Goal: Information Seeking & Learning: Learn about a topic

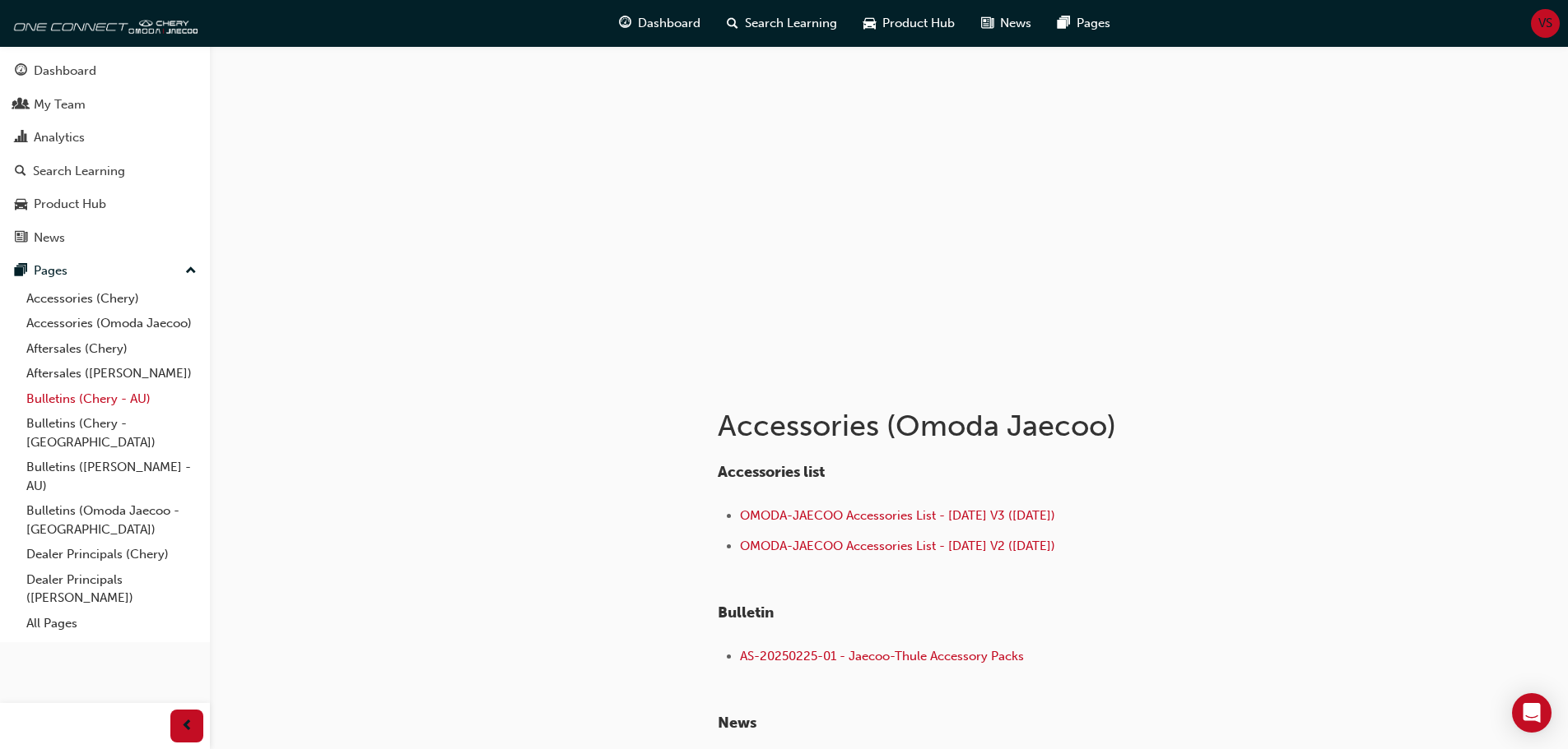
click at [65, 400] on link "Bulletins (Chery - AU)" at bounding box center [112, 399] width 184 height 26
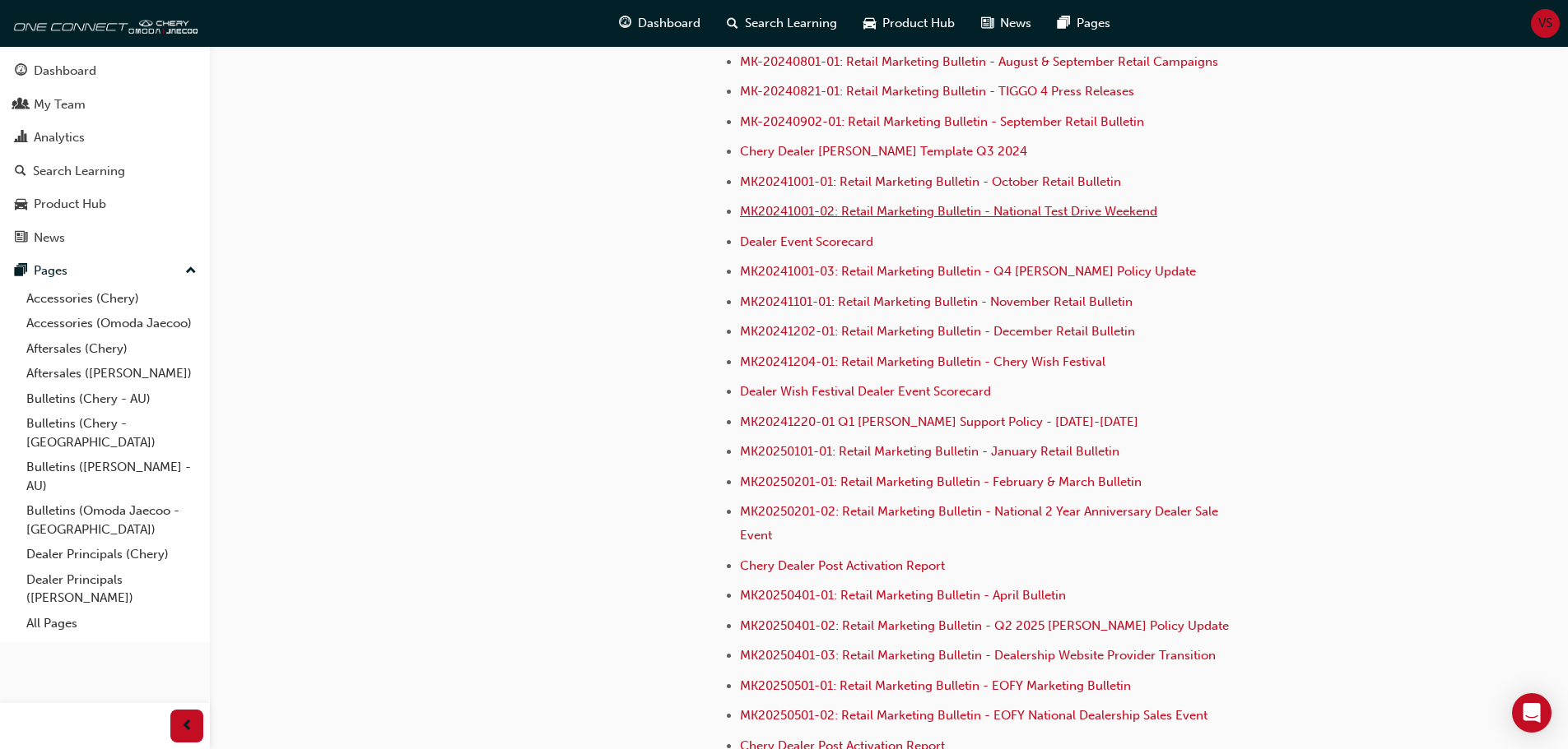
scroll to position [4502, 0]
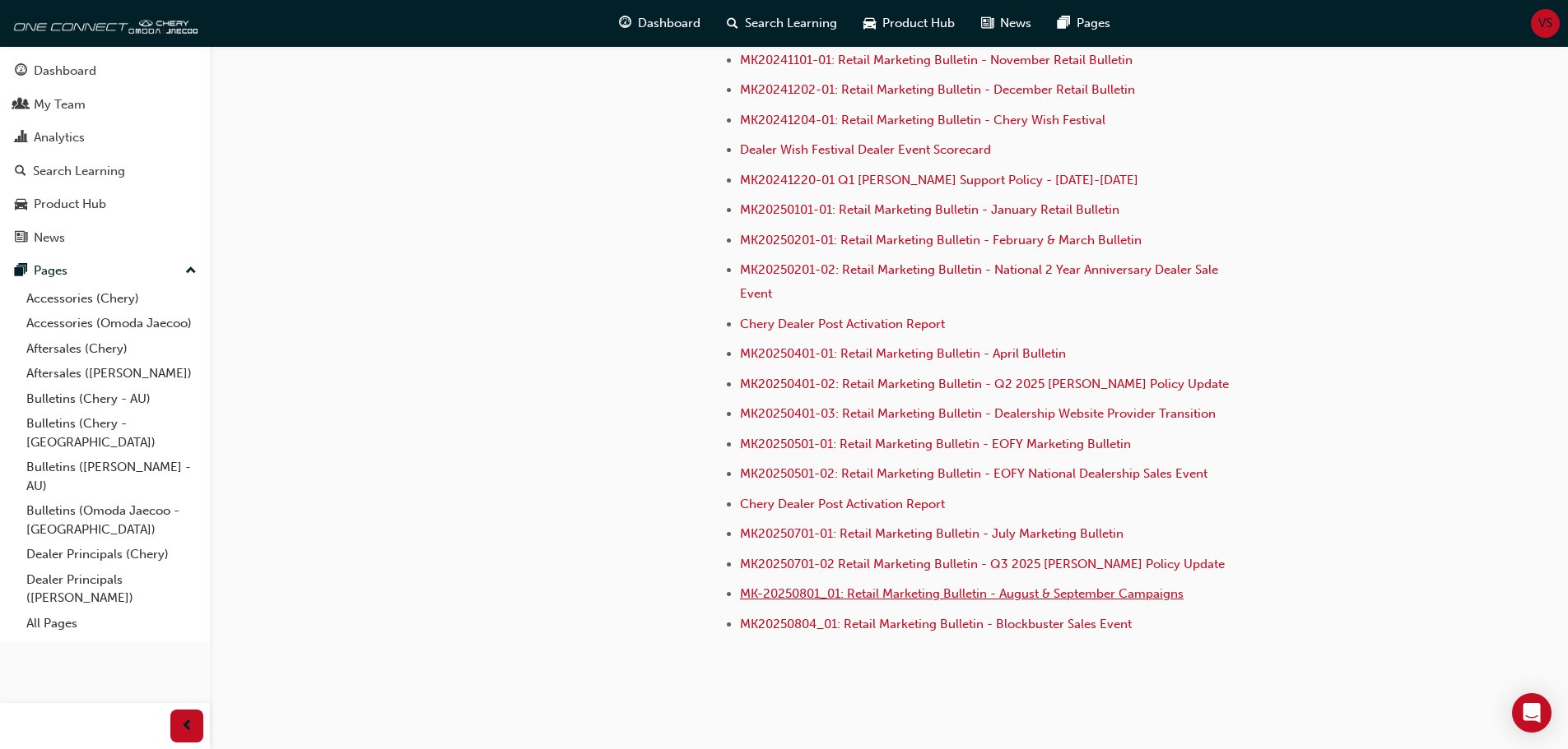
click at [788, 586] on span "MK-20250801_01: Retail Marketing Bulletin - August & September Campaigns" at bounding box center [962, 594] width 443 height 15
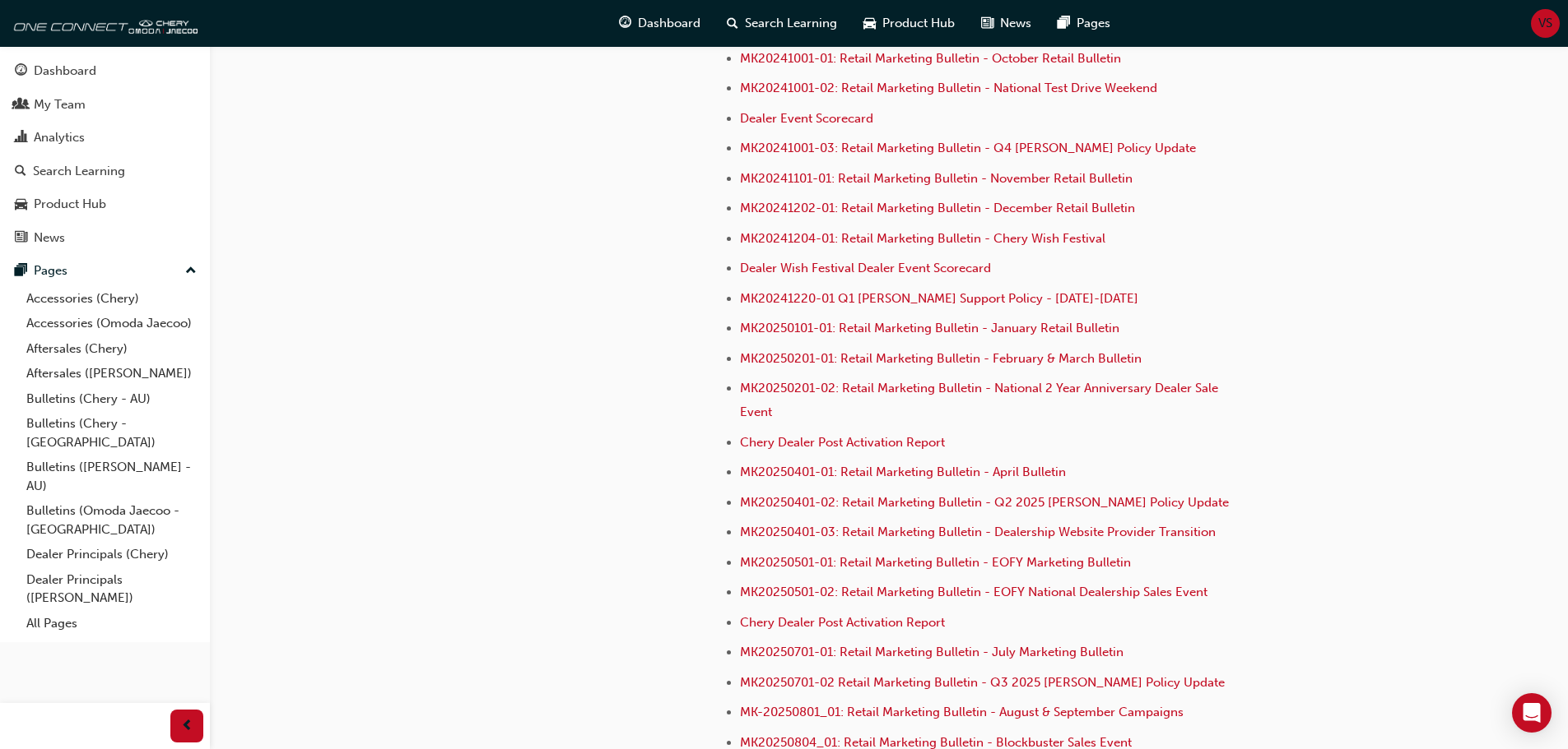
scroll to position [4502, 0]
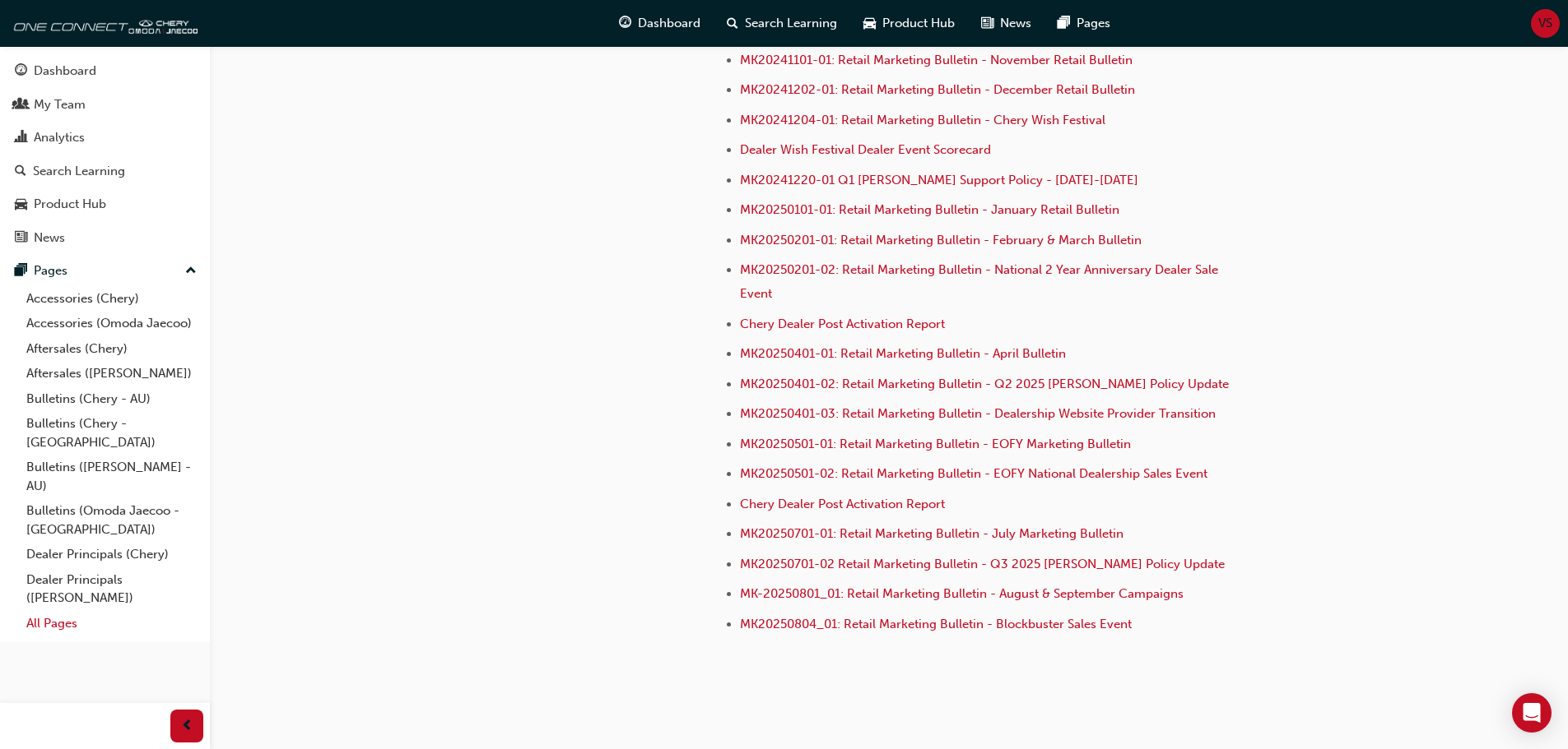
click at [67, 611] on link "All Pages" at bounding box center [112, 623] width 184 height 26
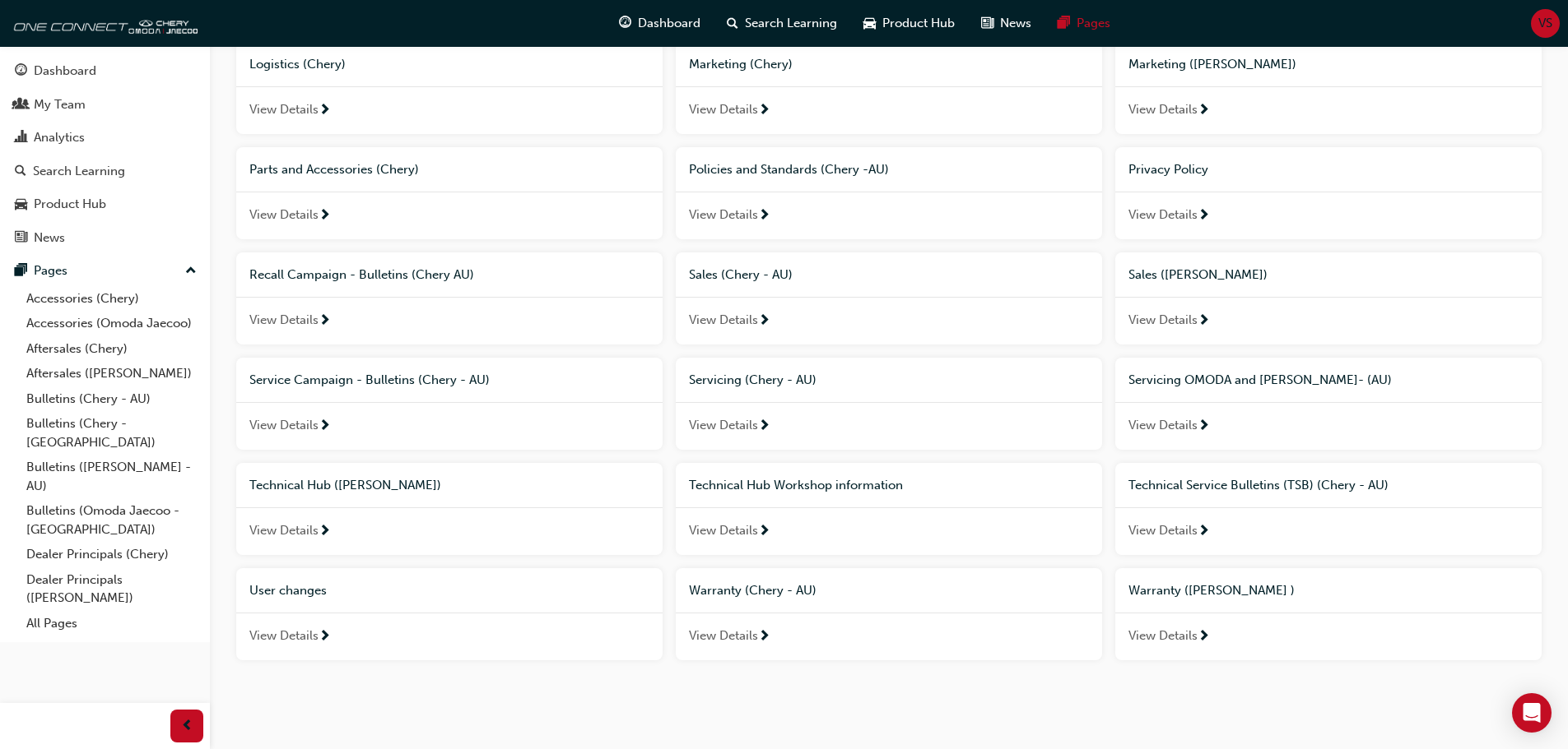
scroll to position [828, 0]
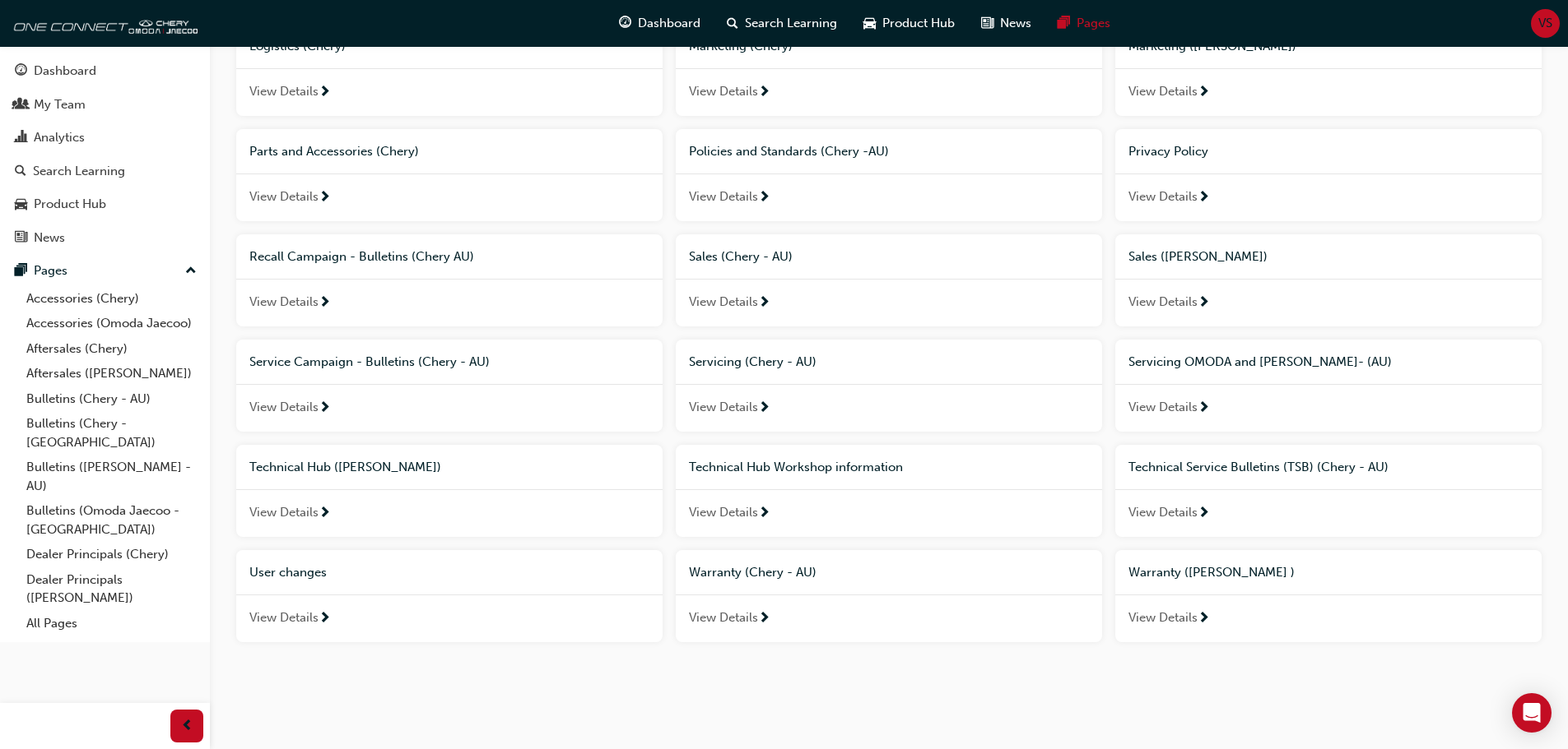
click at [766, 254] on span "Sales (Chery - AU)" at bounding box center [740, 257] width 103 height 15
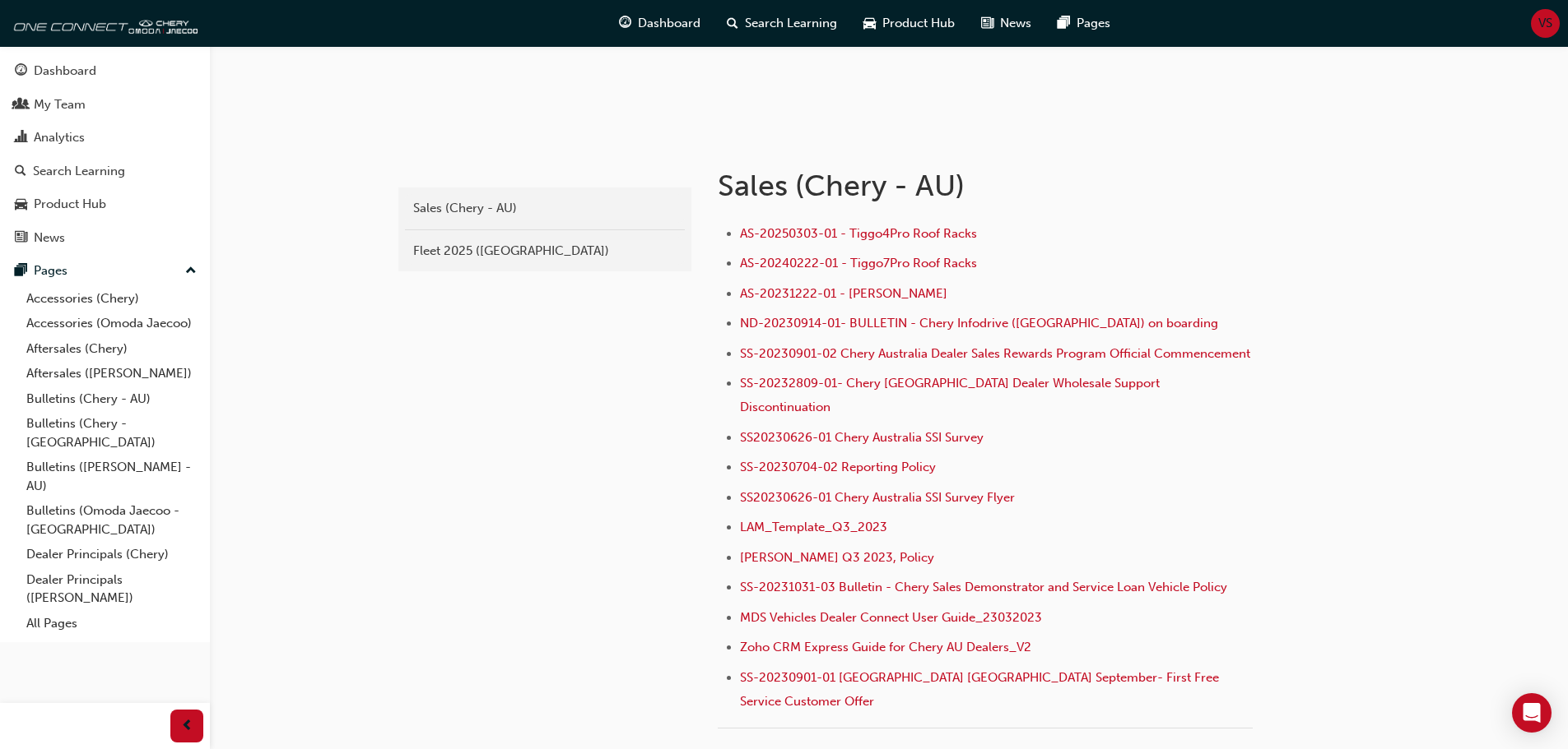
scroll to position [247, 0]
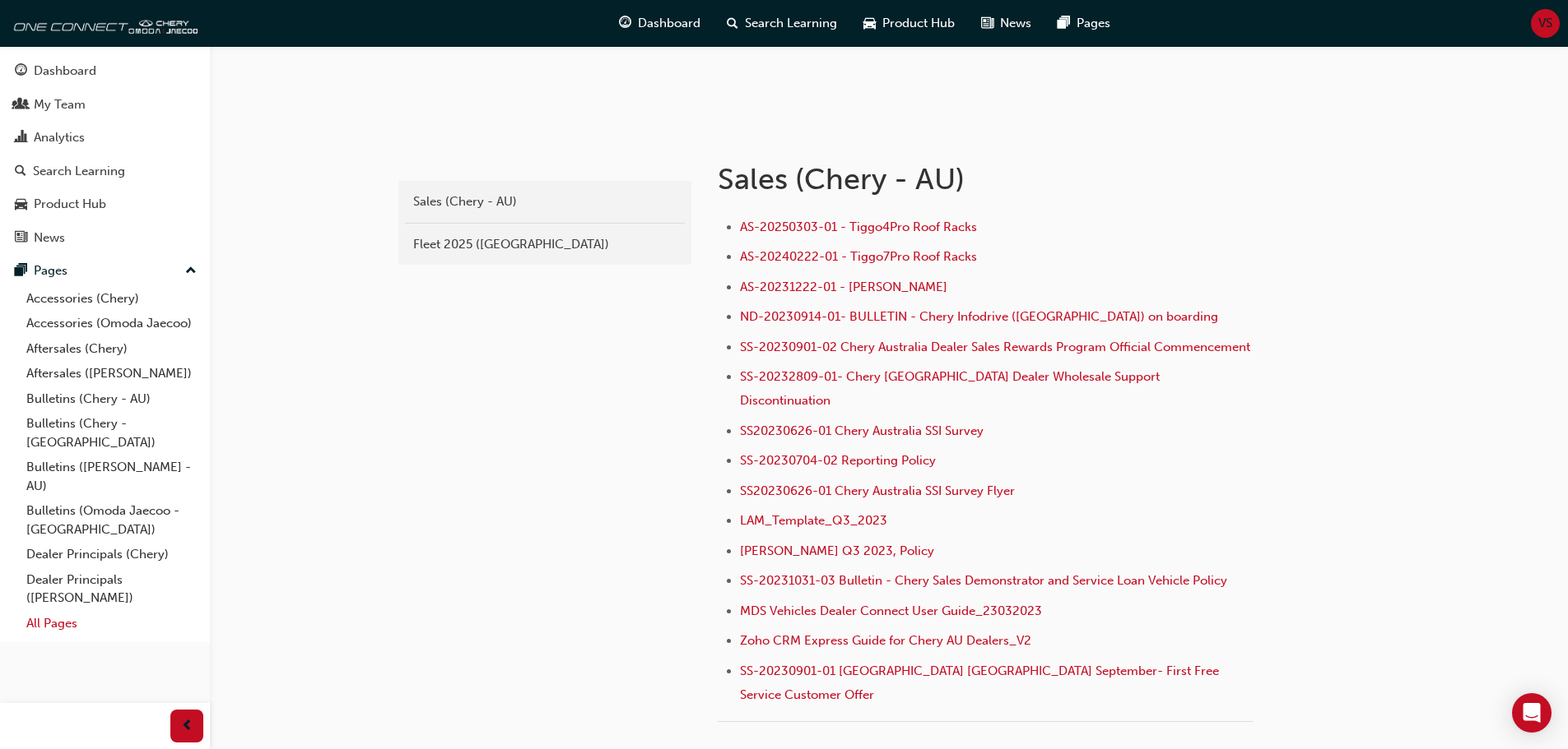
click at [73, 611] on link "All Pages" at bounding box center [112, 623] width 184 height 26
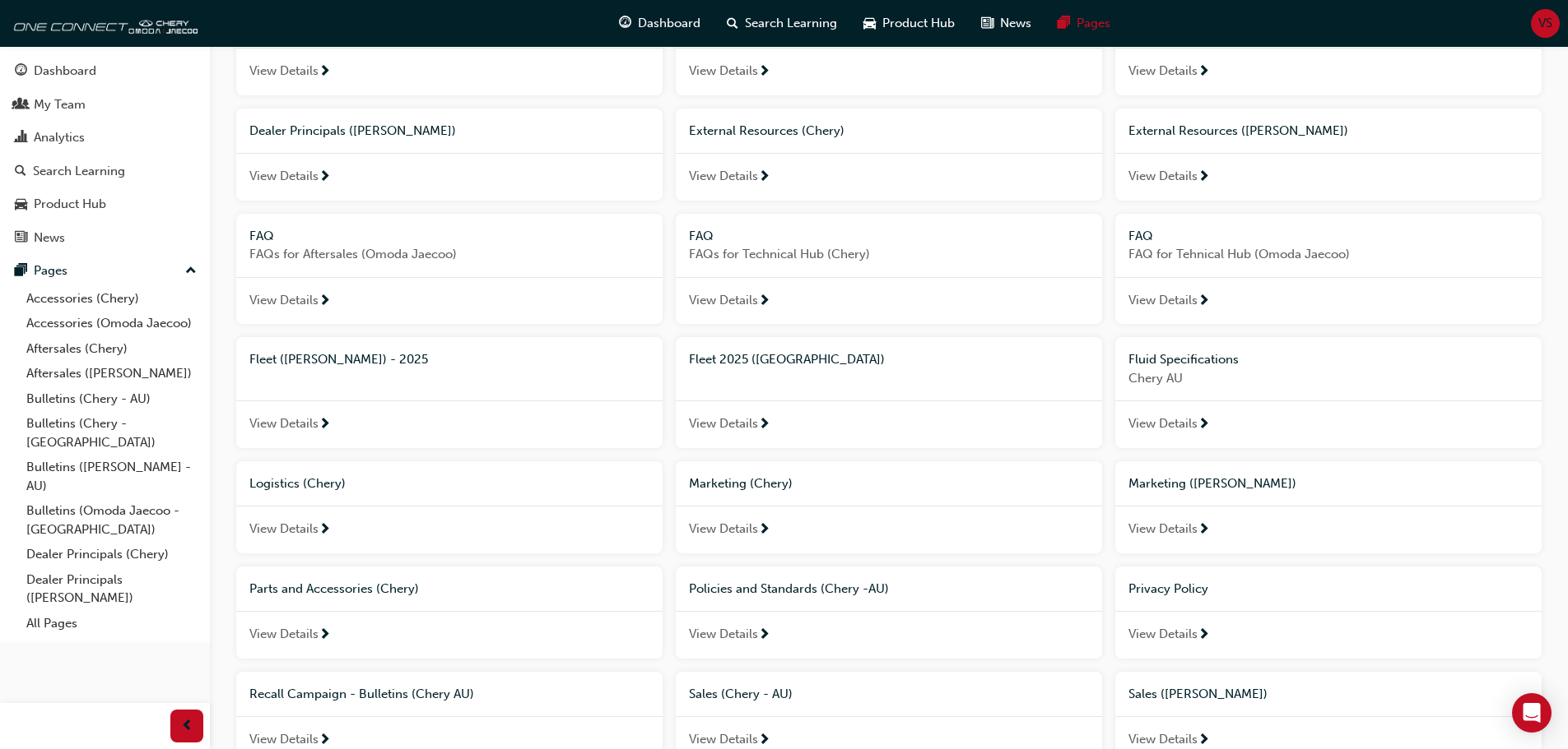
scroll to position [411, 0]
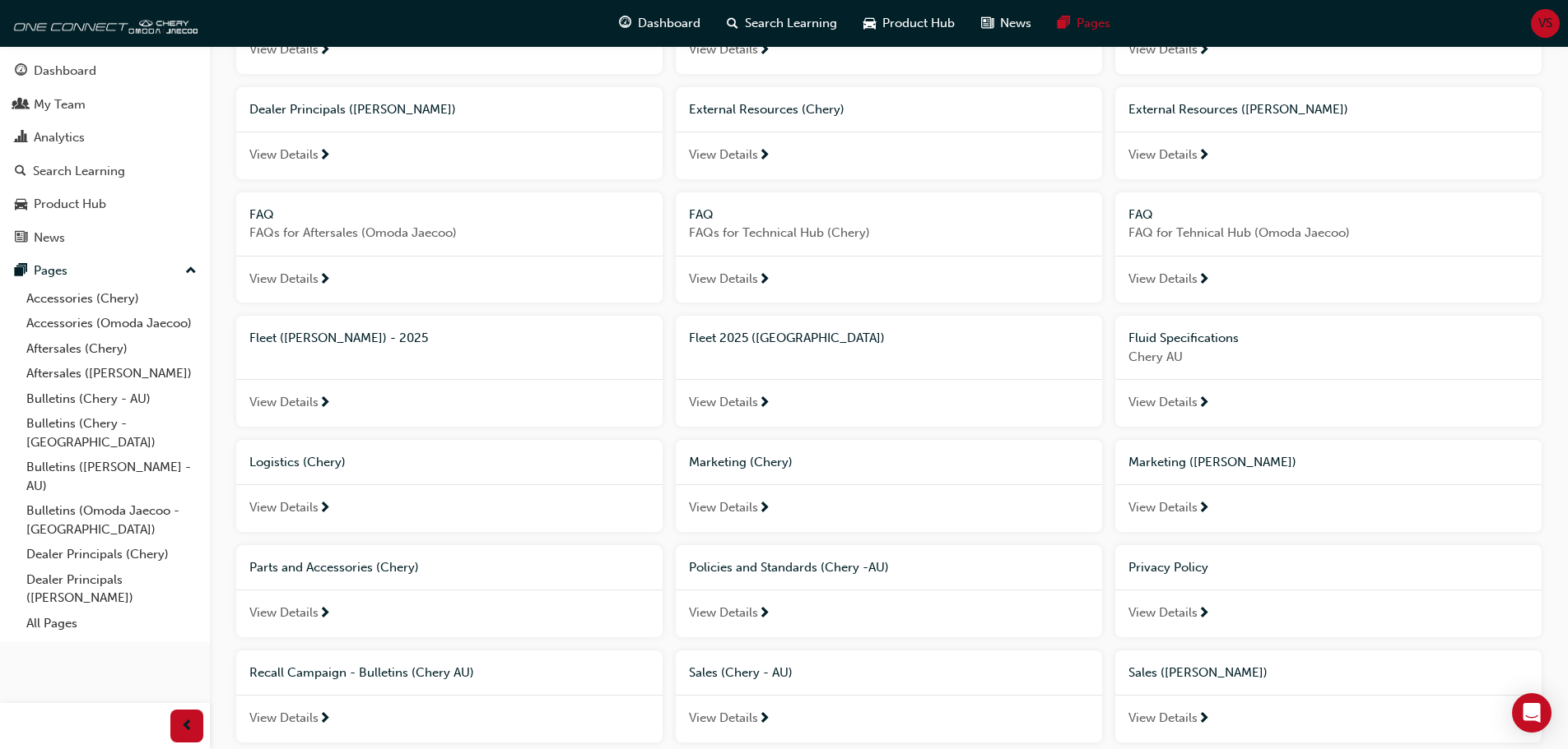
click at [781, 467] on span "Marketing (Chery)" at bounding box center [740, 462] width 103 height 15
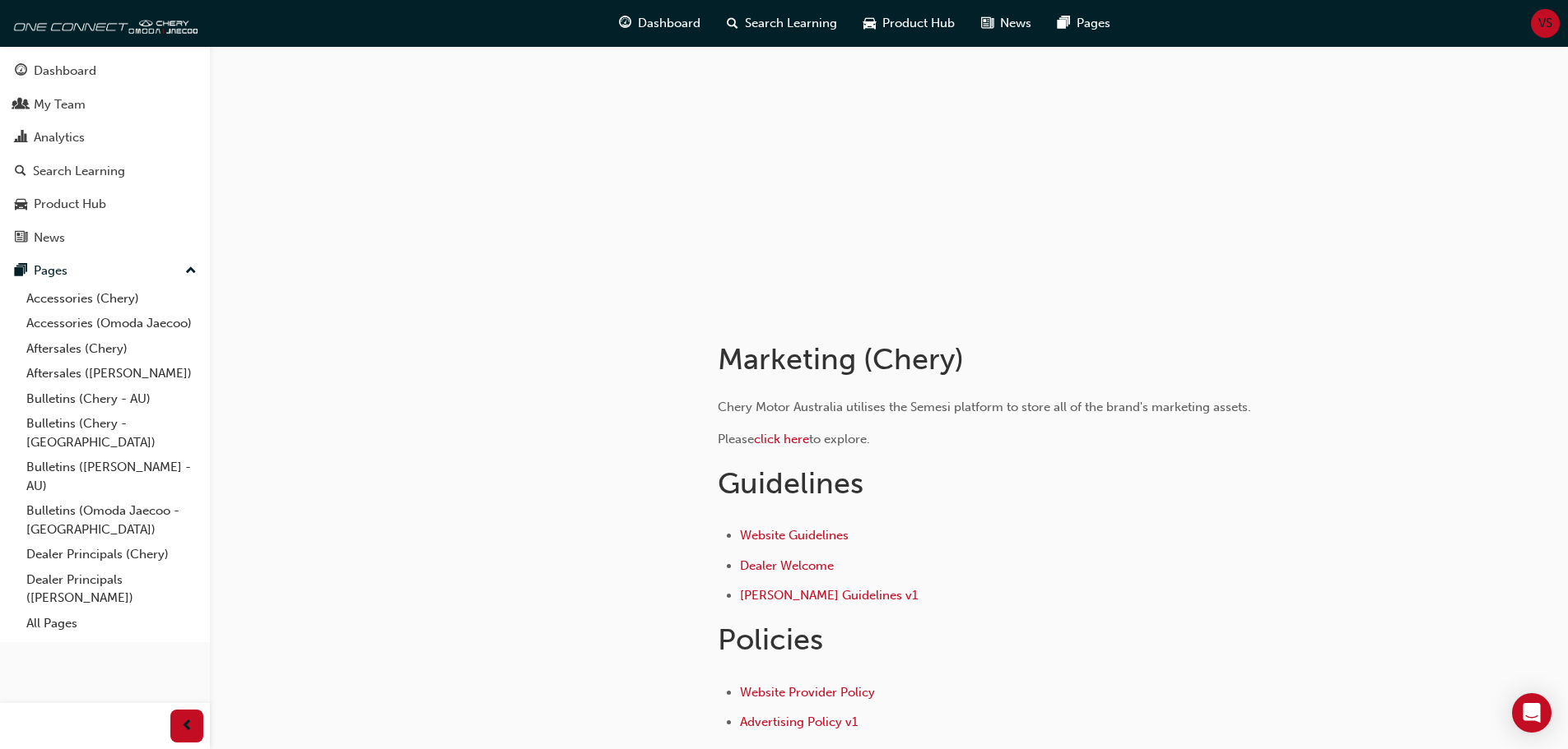
scroll to position [63, 0]
click at [68, 396] on link "Bulletins (Chery - AU)" at bounding box center [112, 399] width 184 height 26
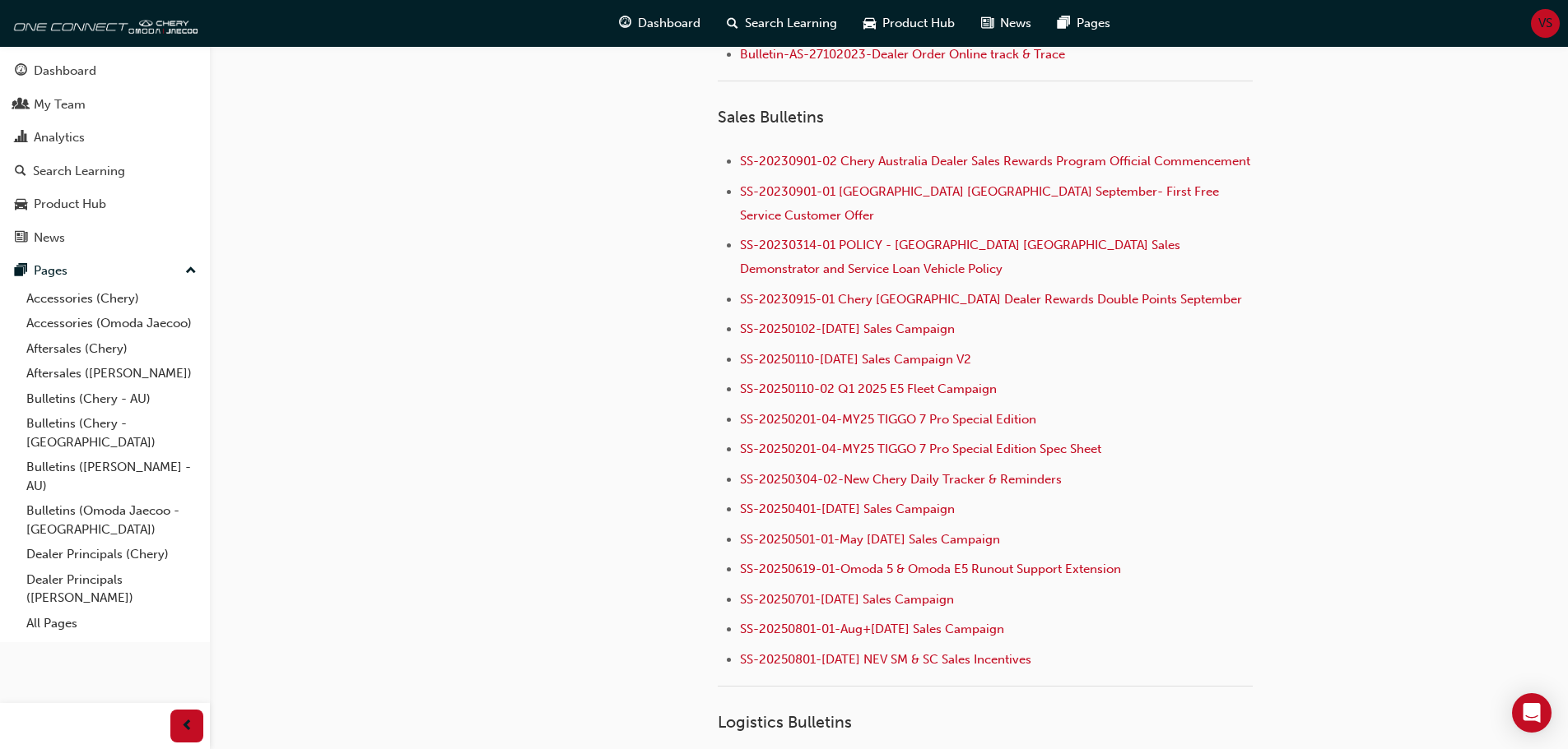
scroll to position [1638, 0]
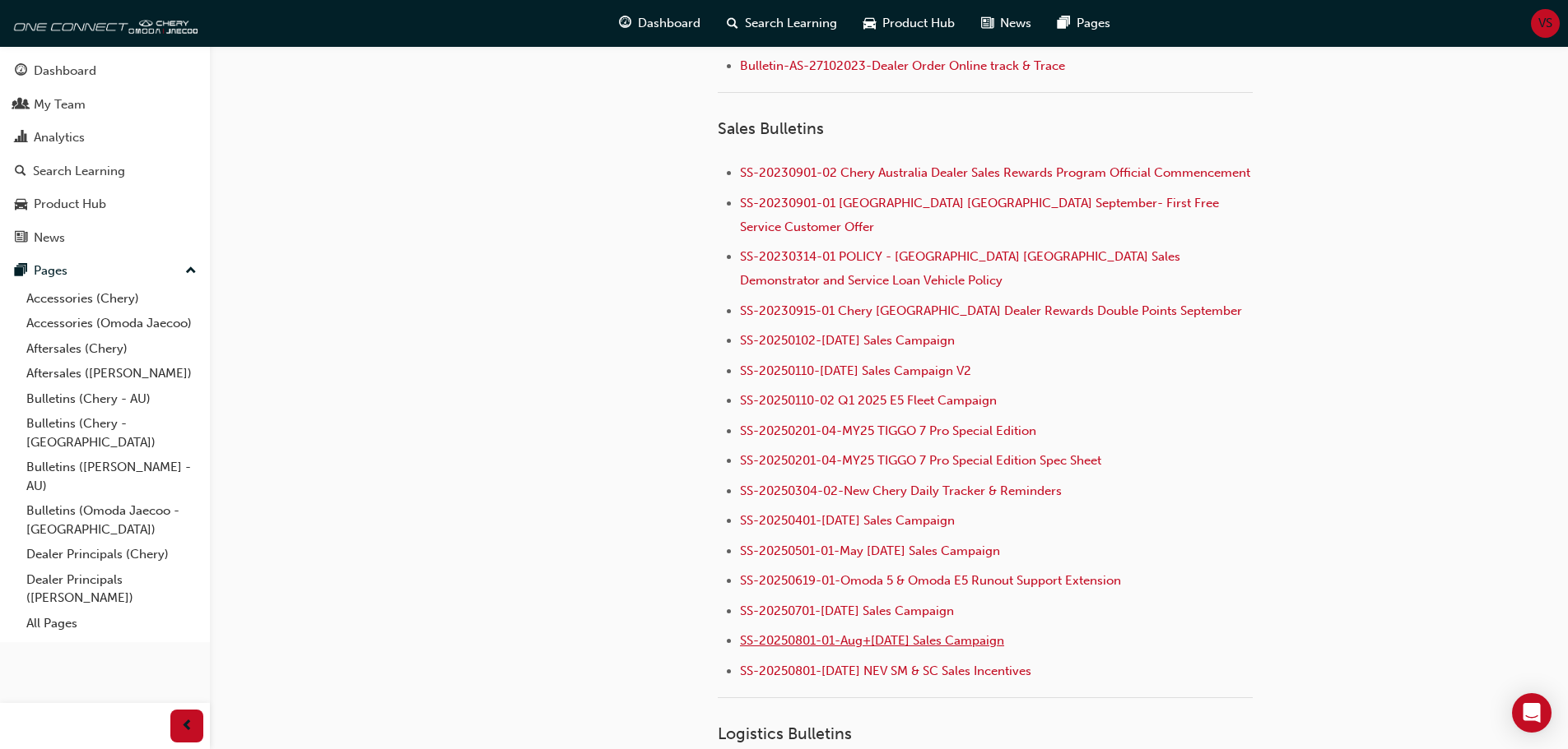
click at [868, 633] on span "SS-20250801-01-Aug+[DATE] Sales Campaign" at bounding box center [872, 641] width 264 height 15
